Goal: Register for event/course

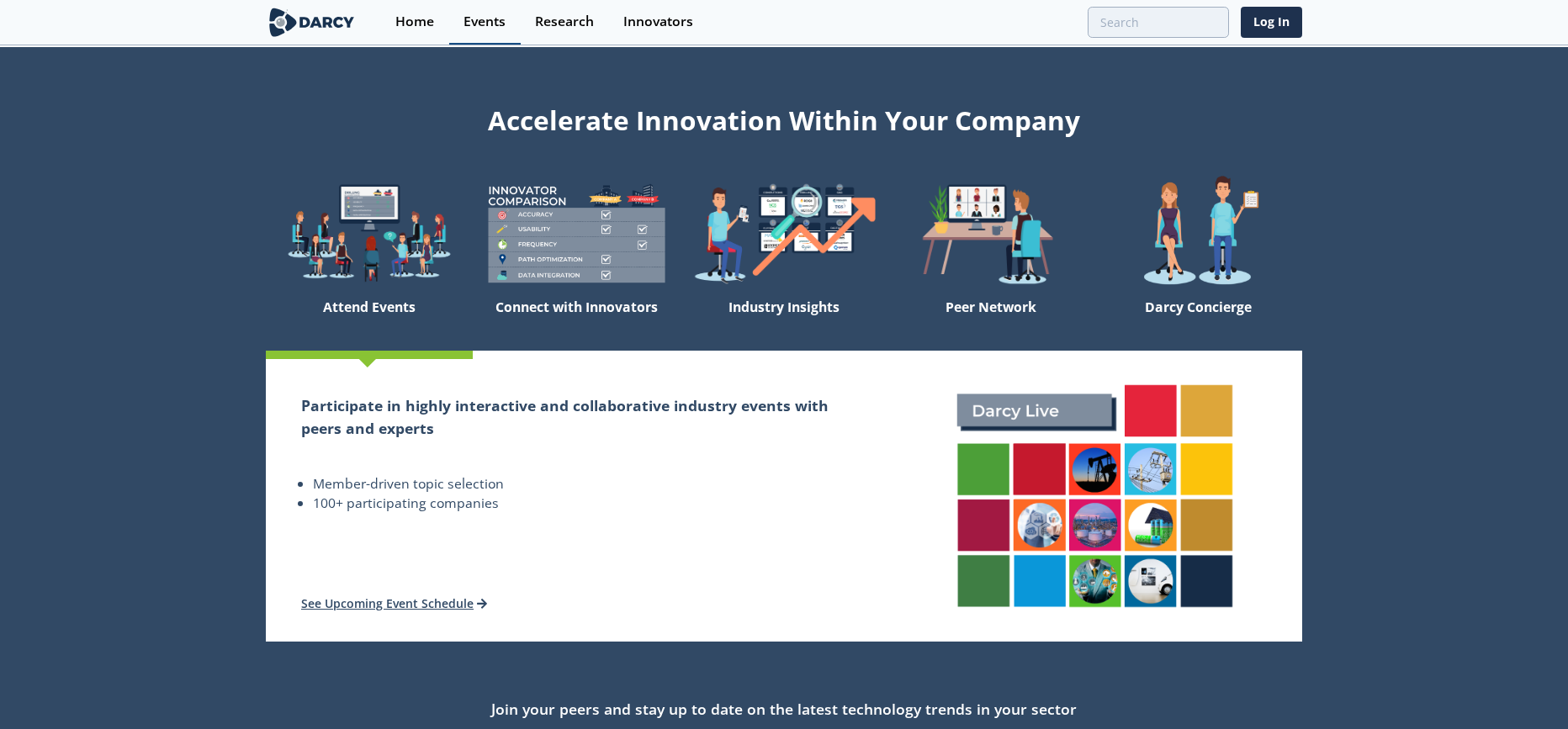
click at [492, 28] on div "Events" at bounding box center [485, 21] width 42 height 14
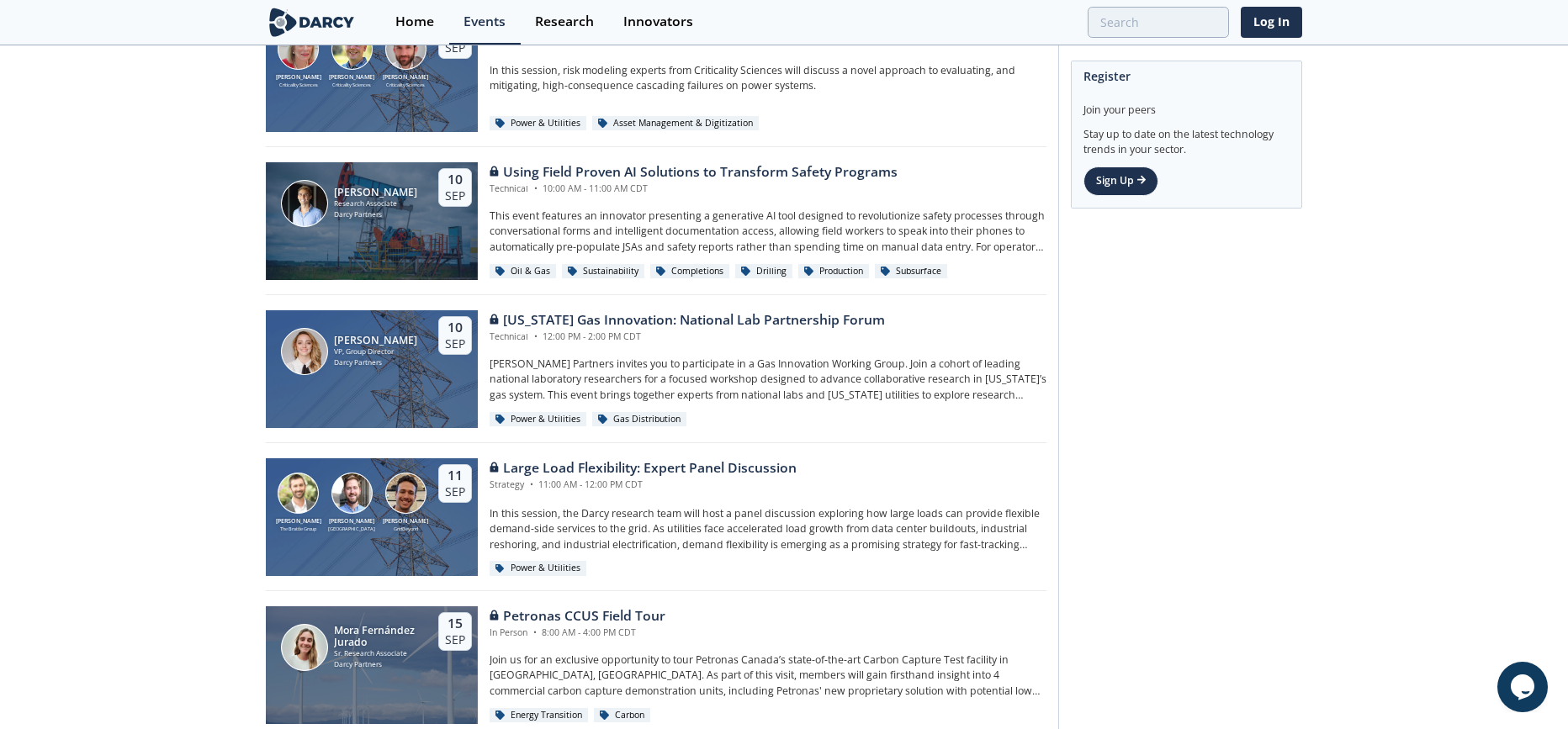
scroll to position [1286, 0]
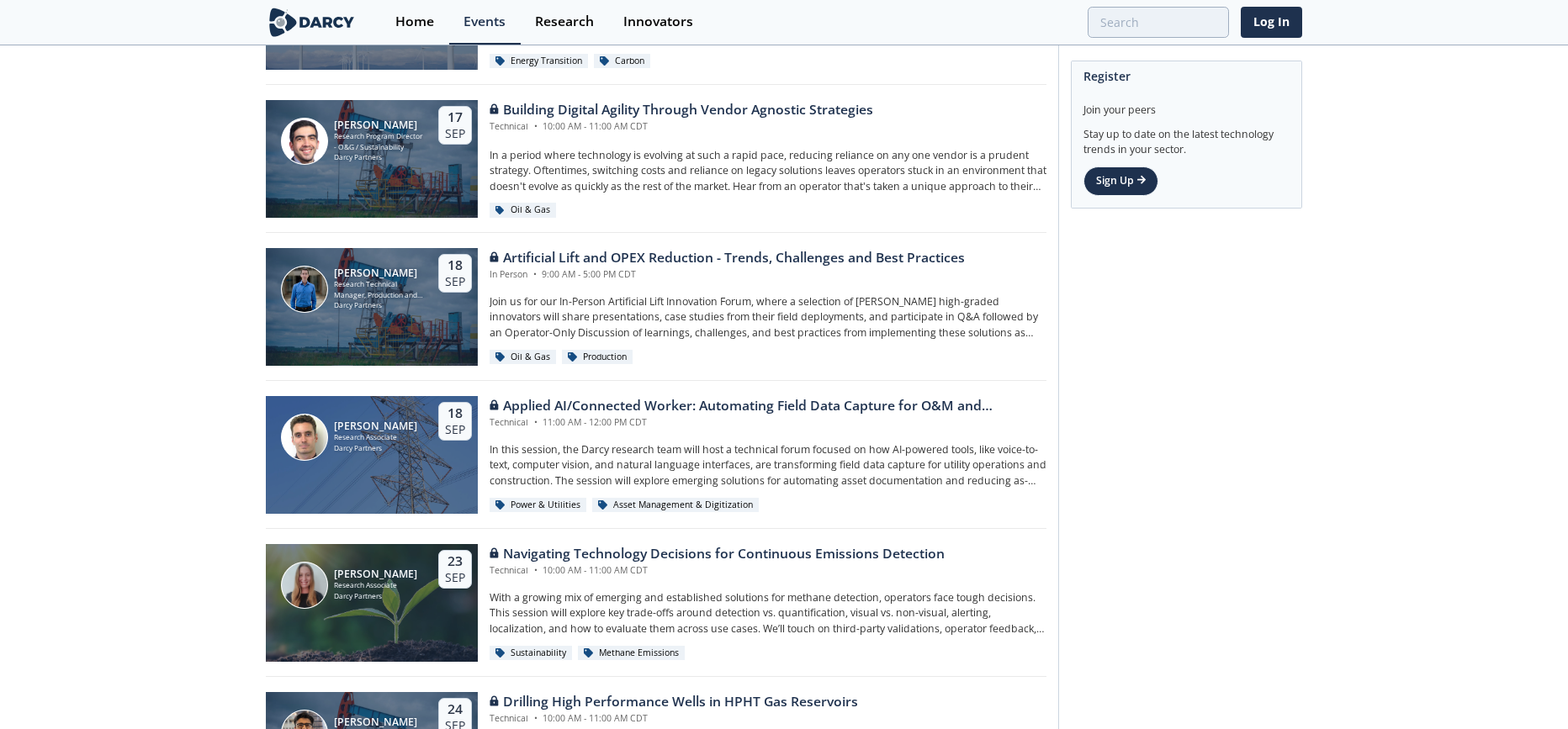
scroll to position [1943, 0]
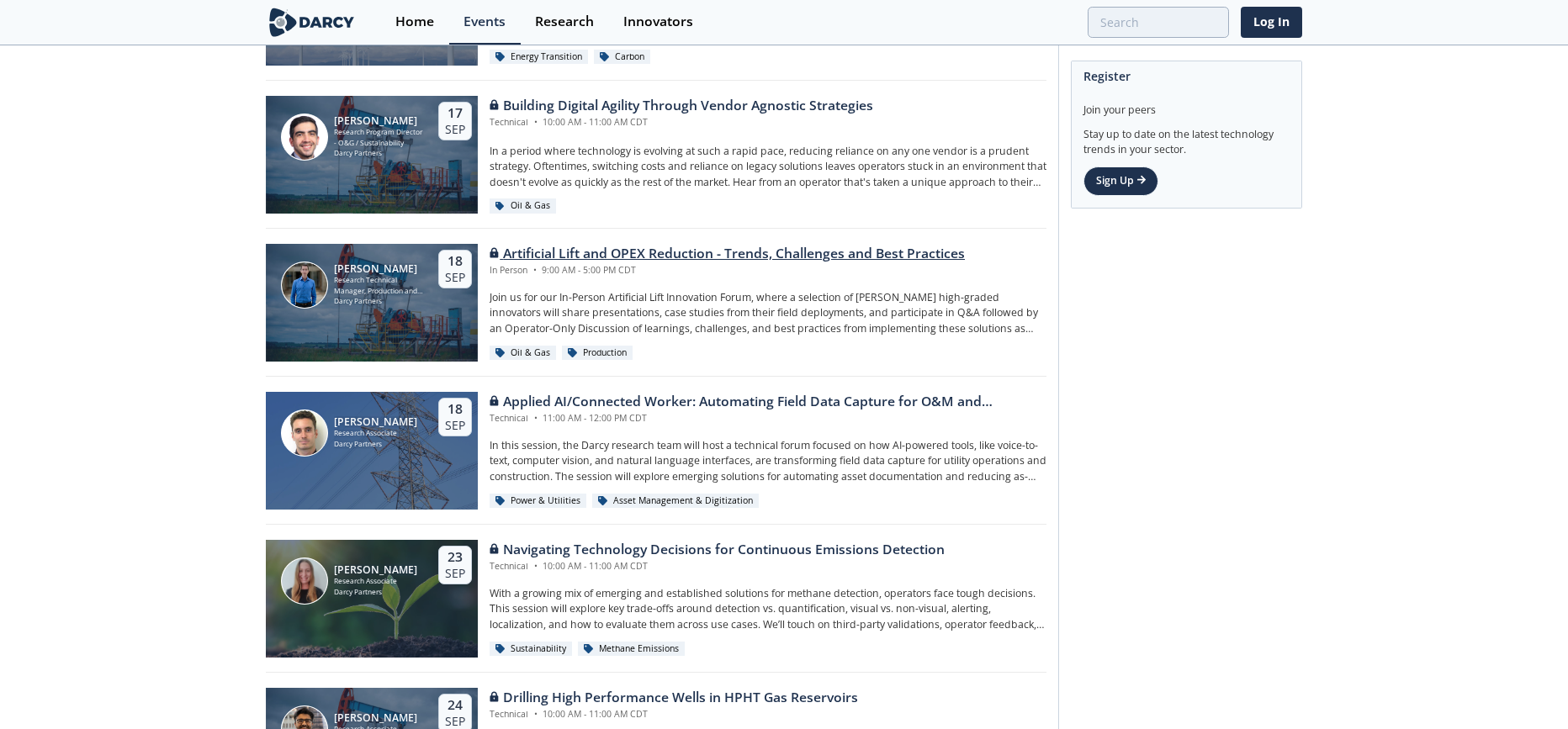
click at [717, 312] on p "Join us for our In-Person Artificial Lift Innovation Forum, where a selection o…" at bounding box center [768, 313] width 557 height 46
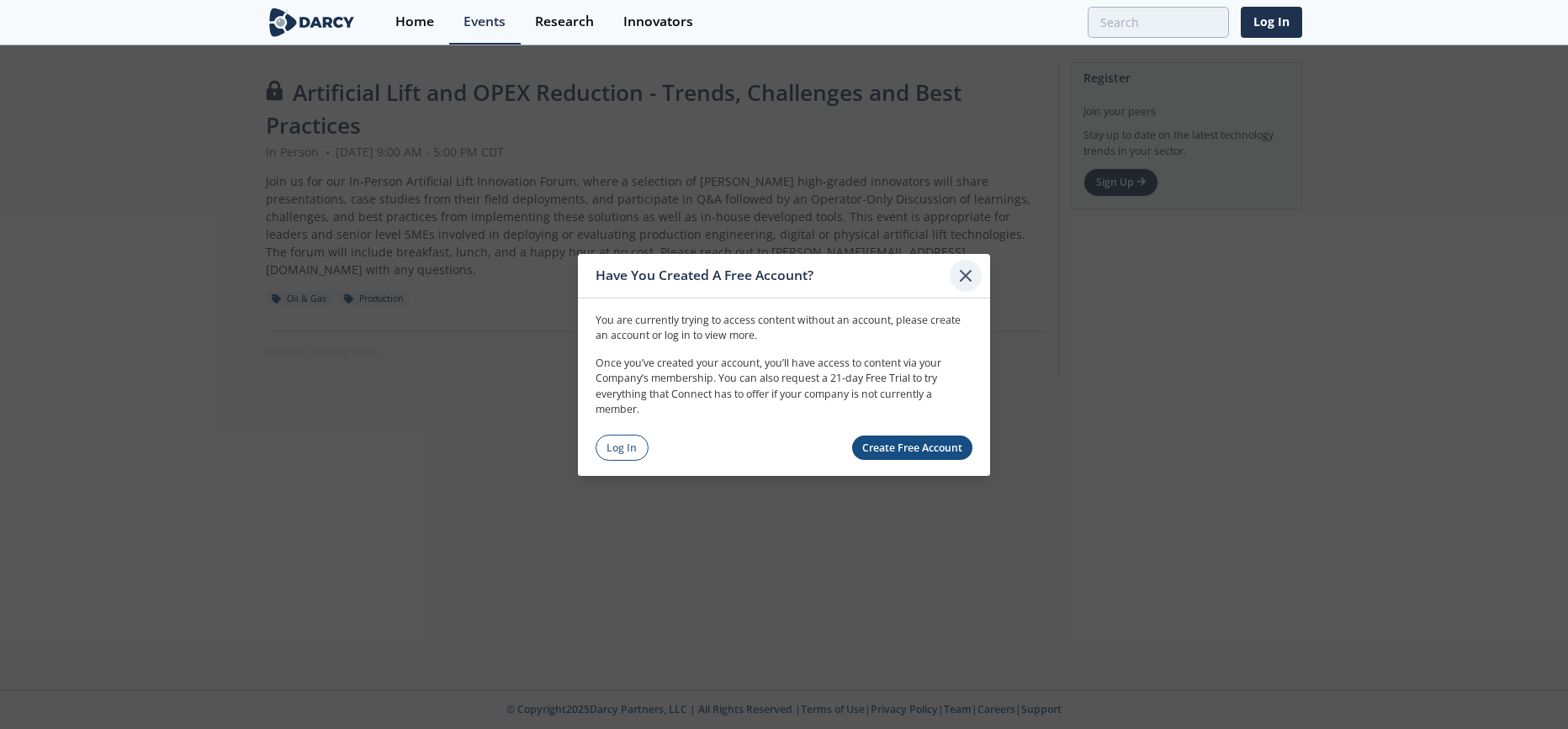
click at [966, 274] on icon at bounding box center [966, 275] width 10 height 10
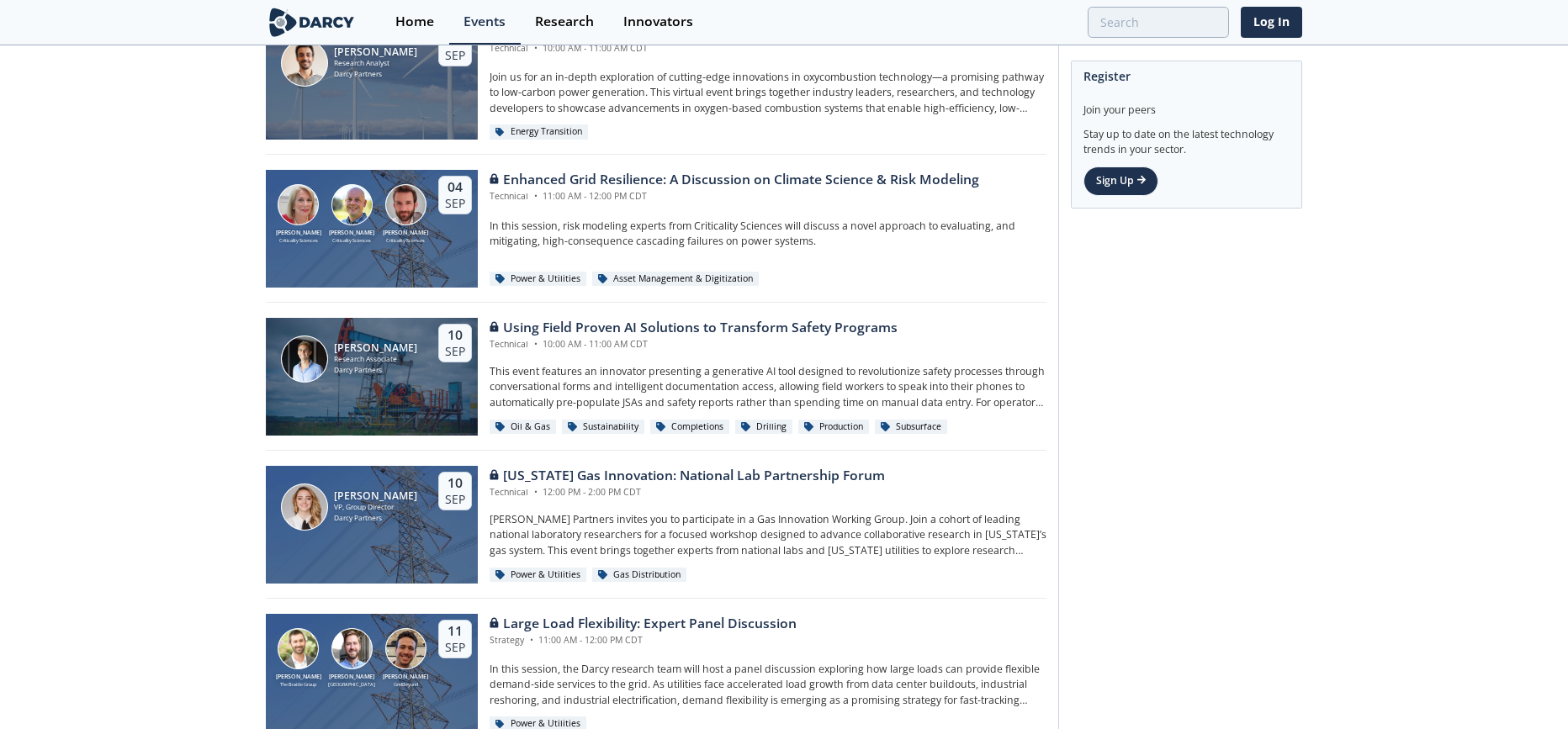
scroll to position [1131, 0]
